Goal: Task Accomplishment & Management: Manage account settings

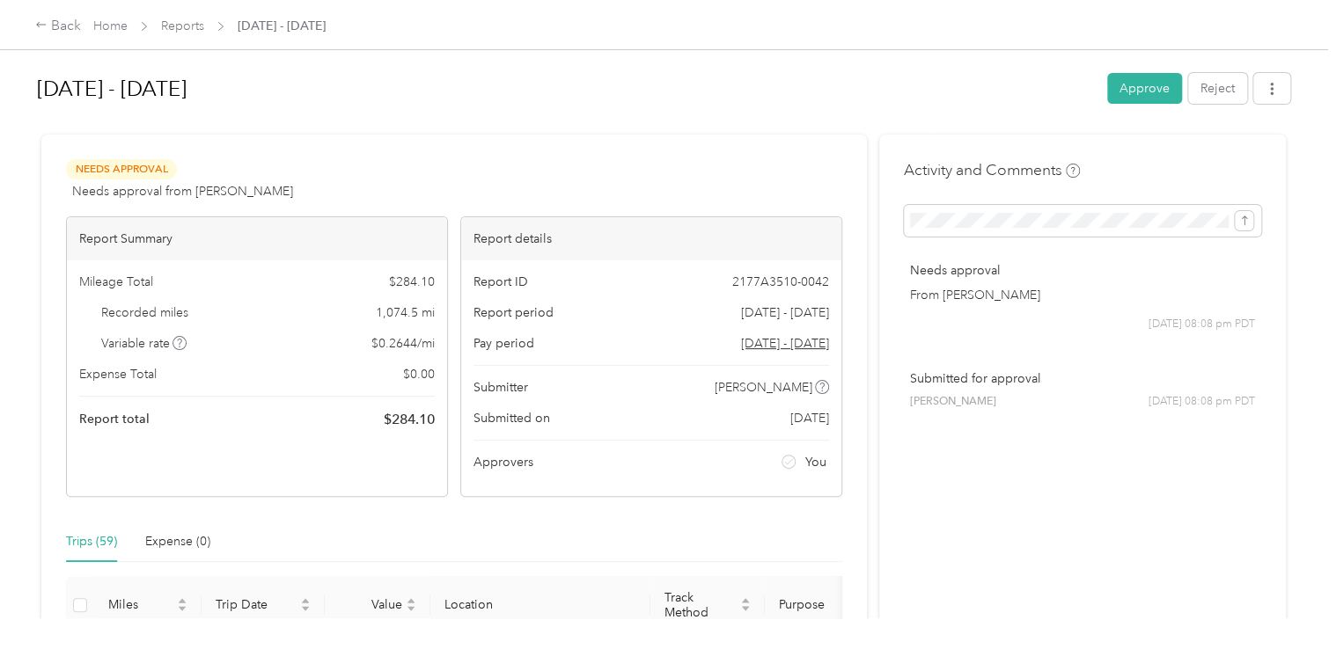
click at [909, 36] on div "Back Home Reports [DATE] - [DATE]" at bounding box center [668, 24] width 1336 height 49
click at [1130, 94] on button "Approve" at bounding box center [1144, 88] width 75 height 31
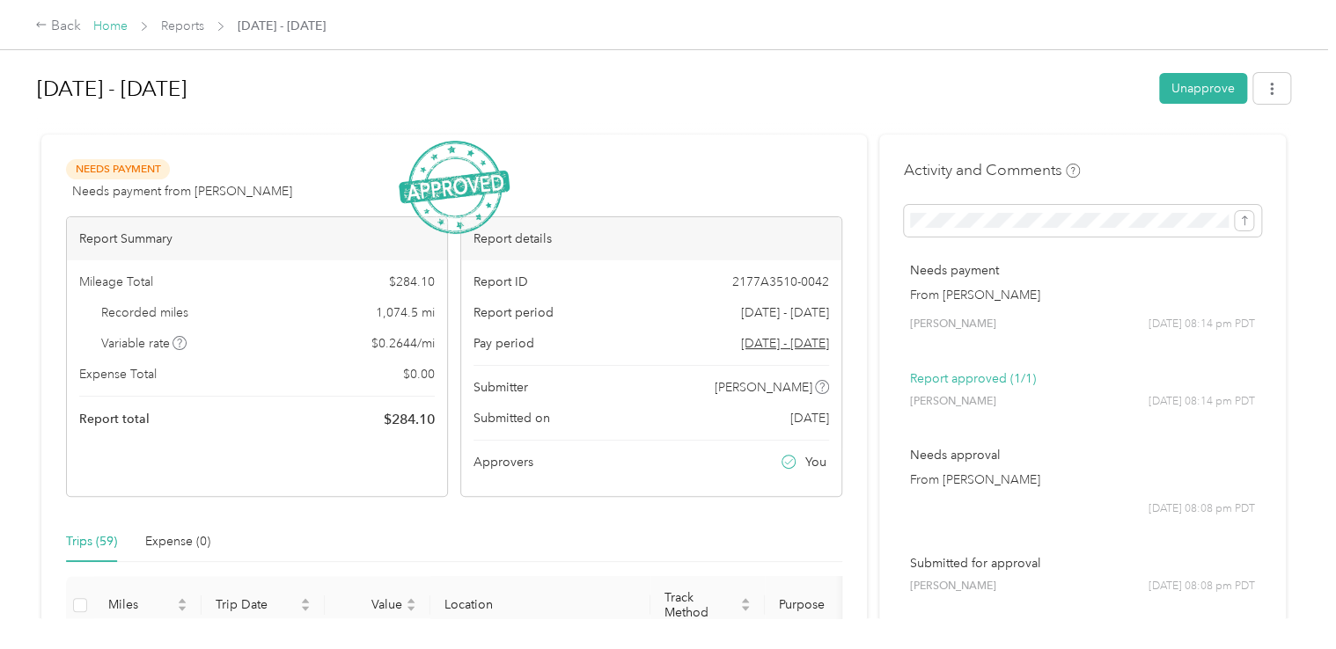
click at [106, 26] on link "Home" at bounding box center [110, 25] width 34 height 15
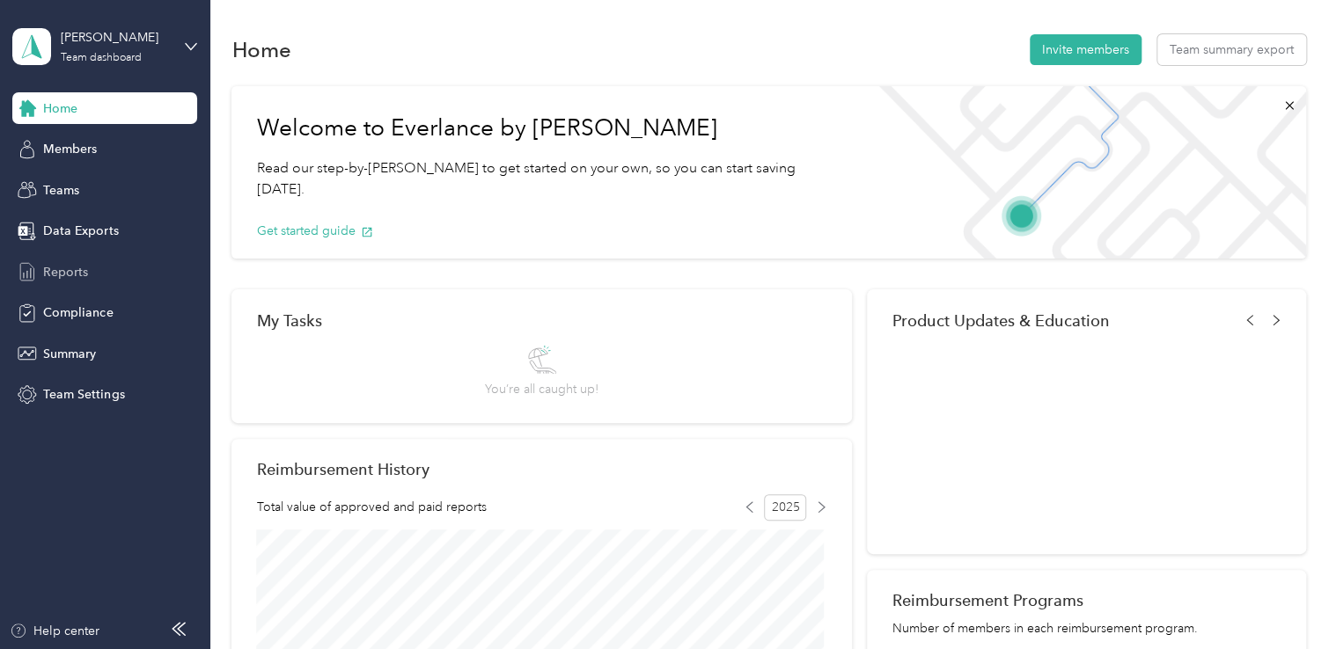
click at [59, 274] on span "Reports" at bounding box center [65, 272] width 45 height 18
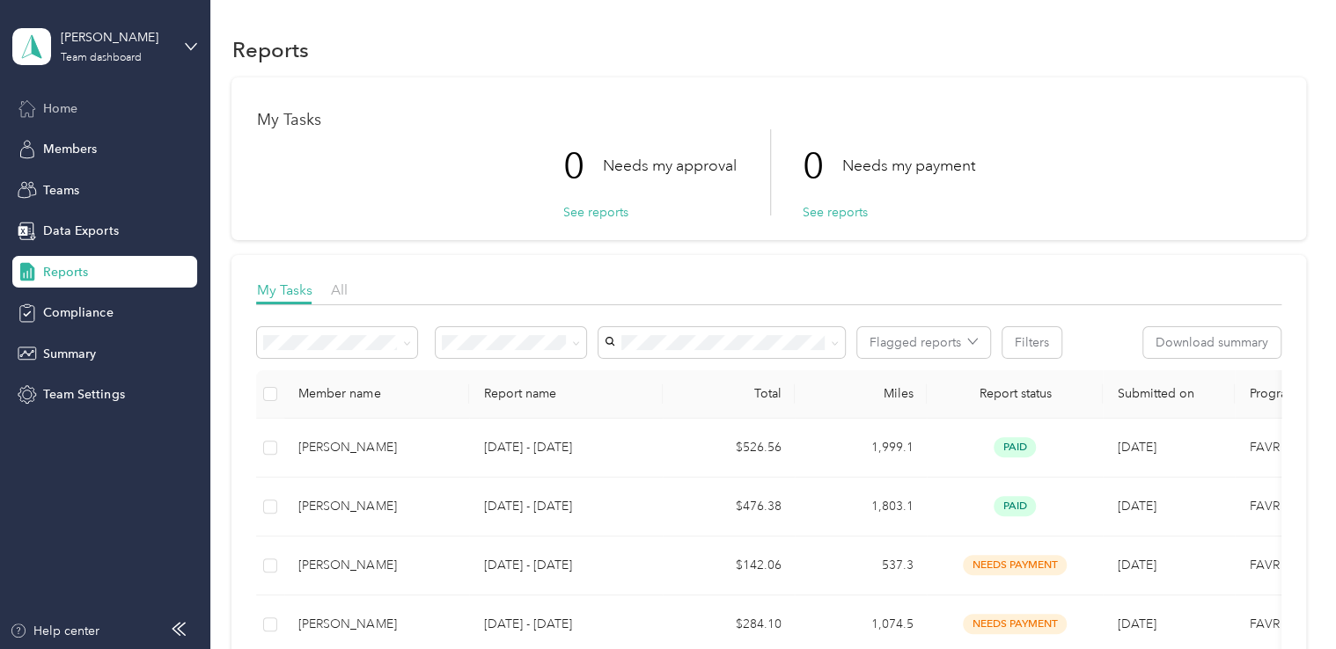
click at [61, 114] on span "Home" at bounding box center [60, 108] width 34 height 18
